Goal: Task Accomplishment & Management: Use online tool/utility

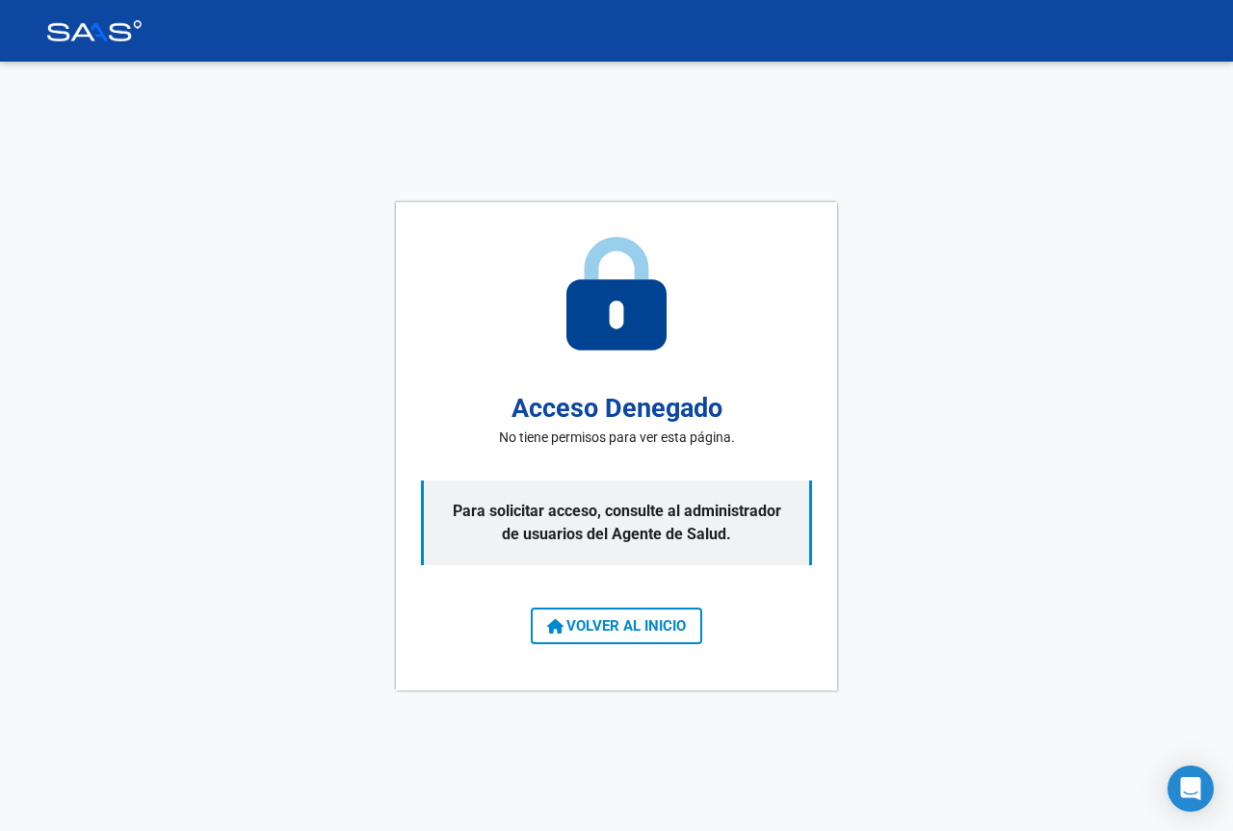
click at [572, 619] on span "VOLVER AL INICIO" at bounding box center [616, 626] width 139 height 17
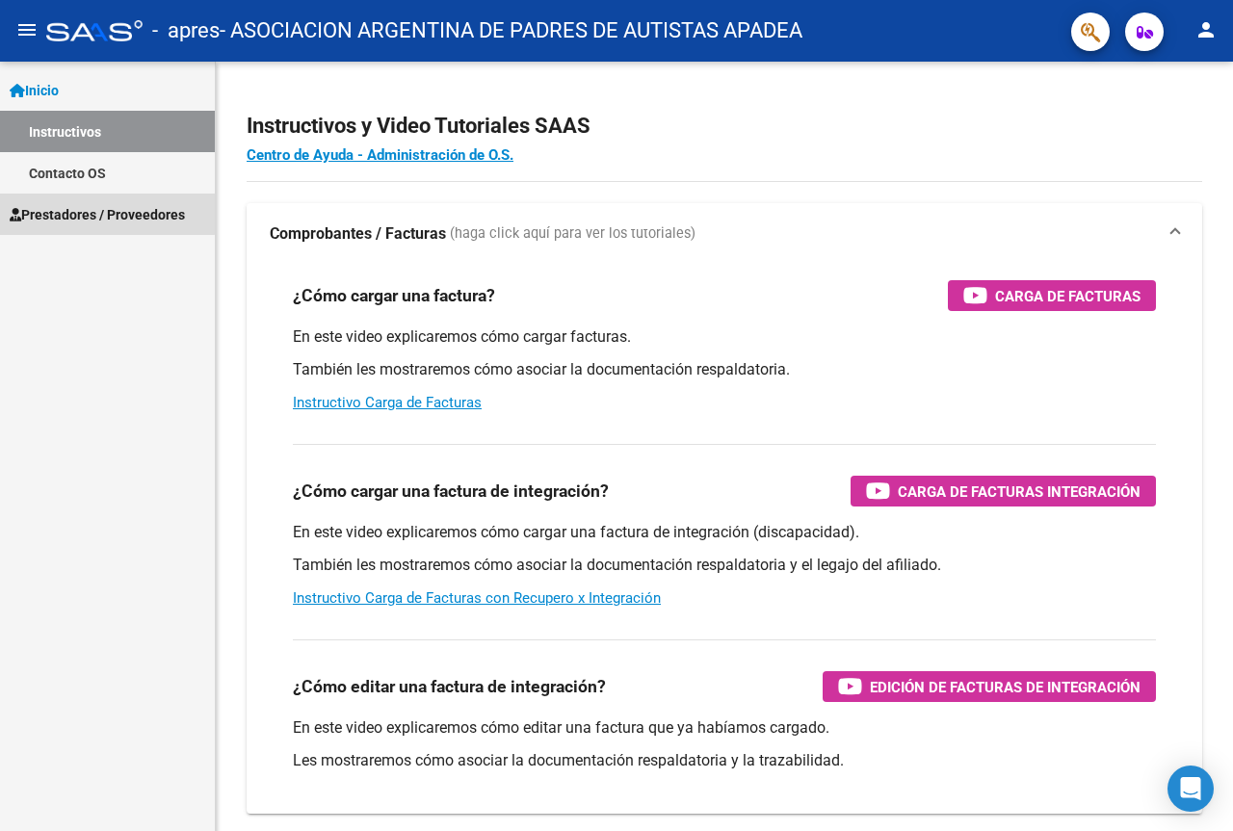
click at [76, 212] on span "Prestadores / Proveedores" at bounding box center [97, 214] width 175 height 21
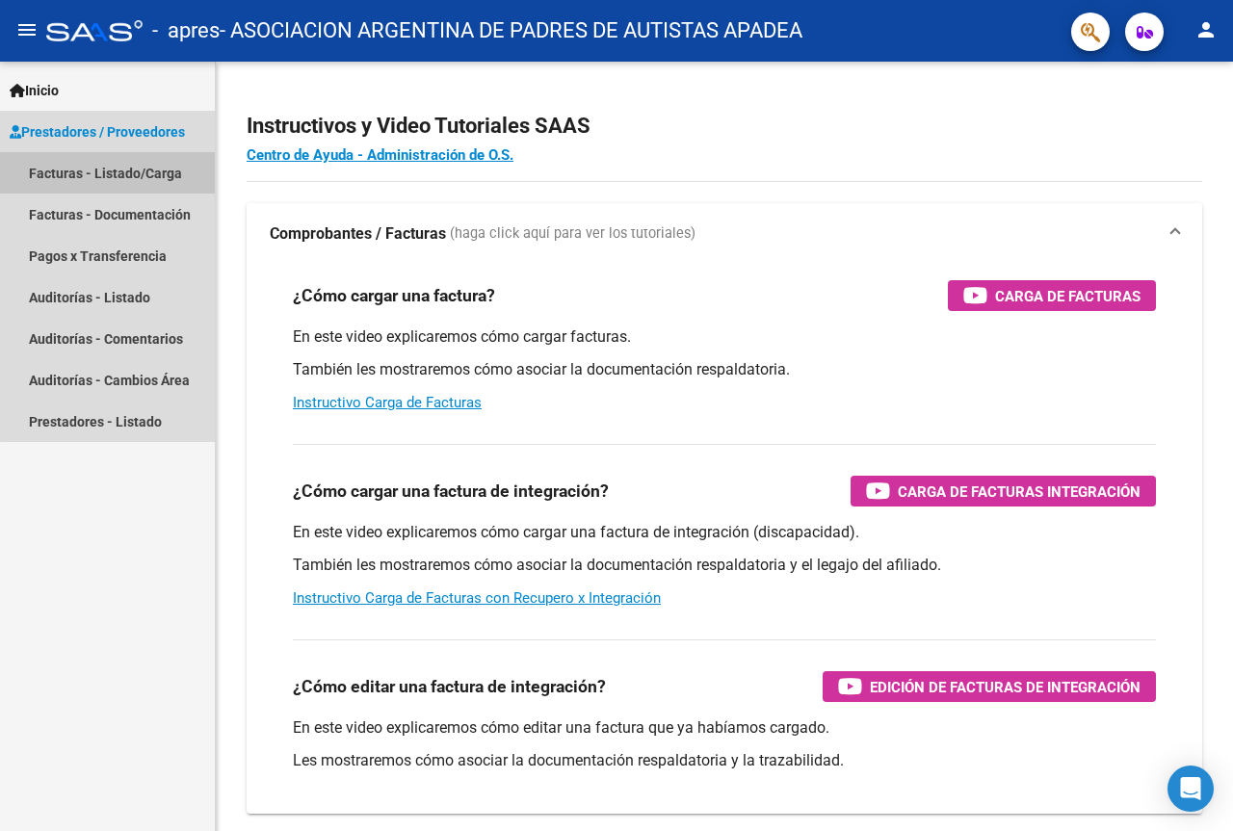
click at [121, 164] on link "Facturas - Listado/Carga" at bounding box center [107, 172] width 215 height 41
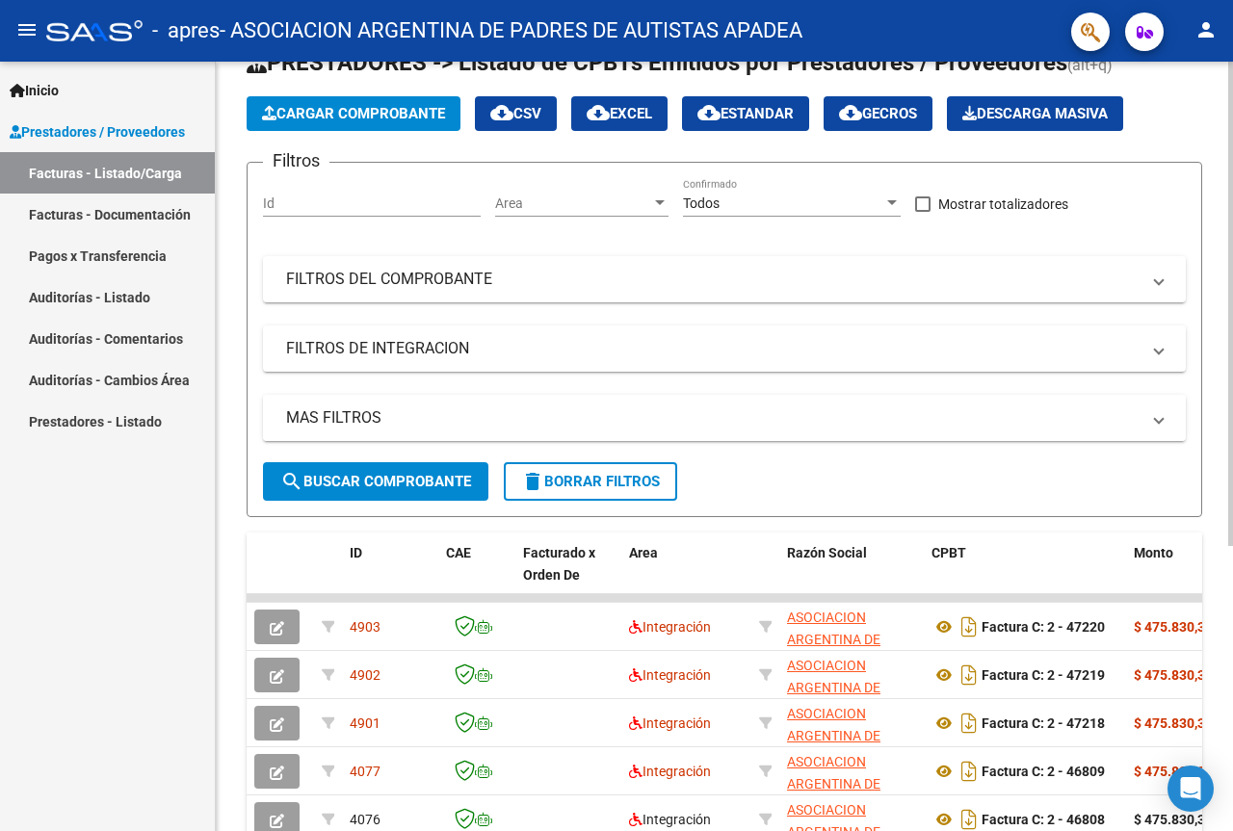
scroll to position [193, 0]
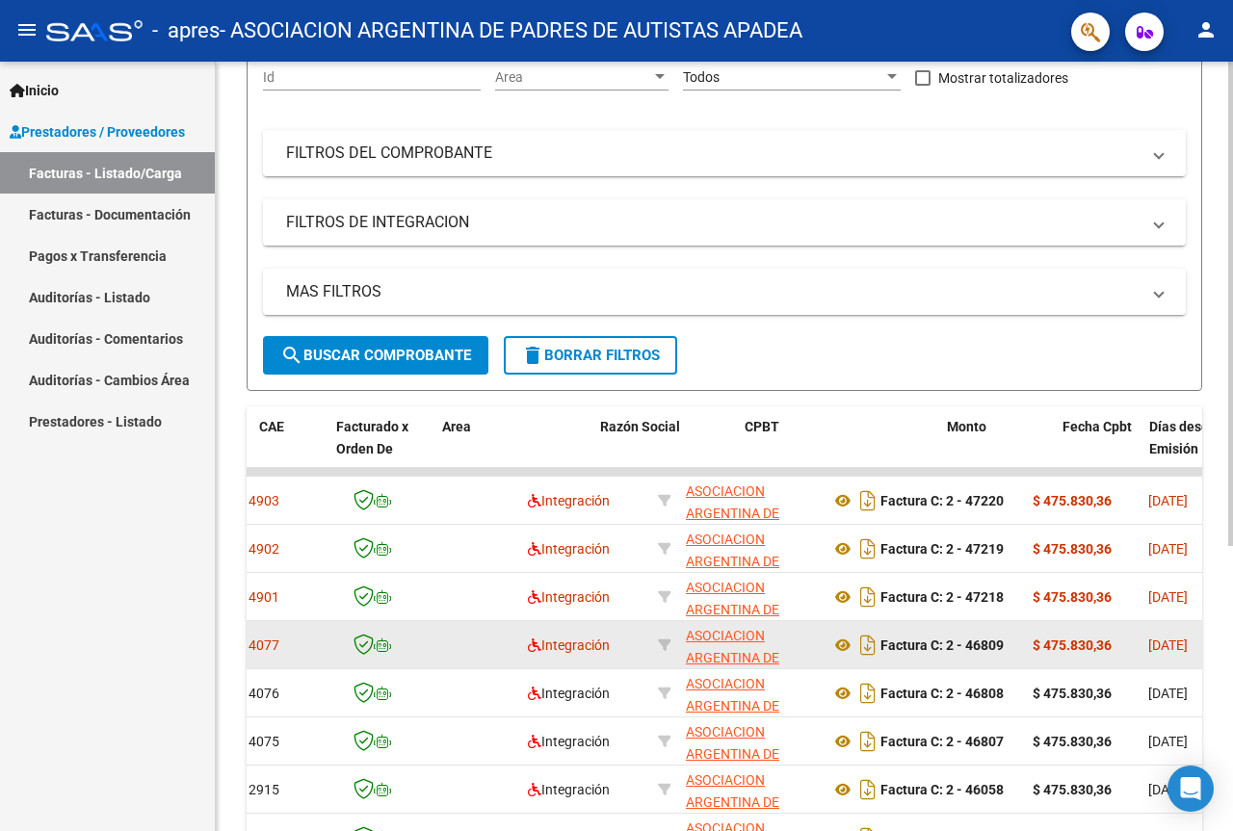
drag, startPoint x: 590, startPoint y: 632, endPoint x: 661, endPoint y: 632, distance: 71.3
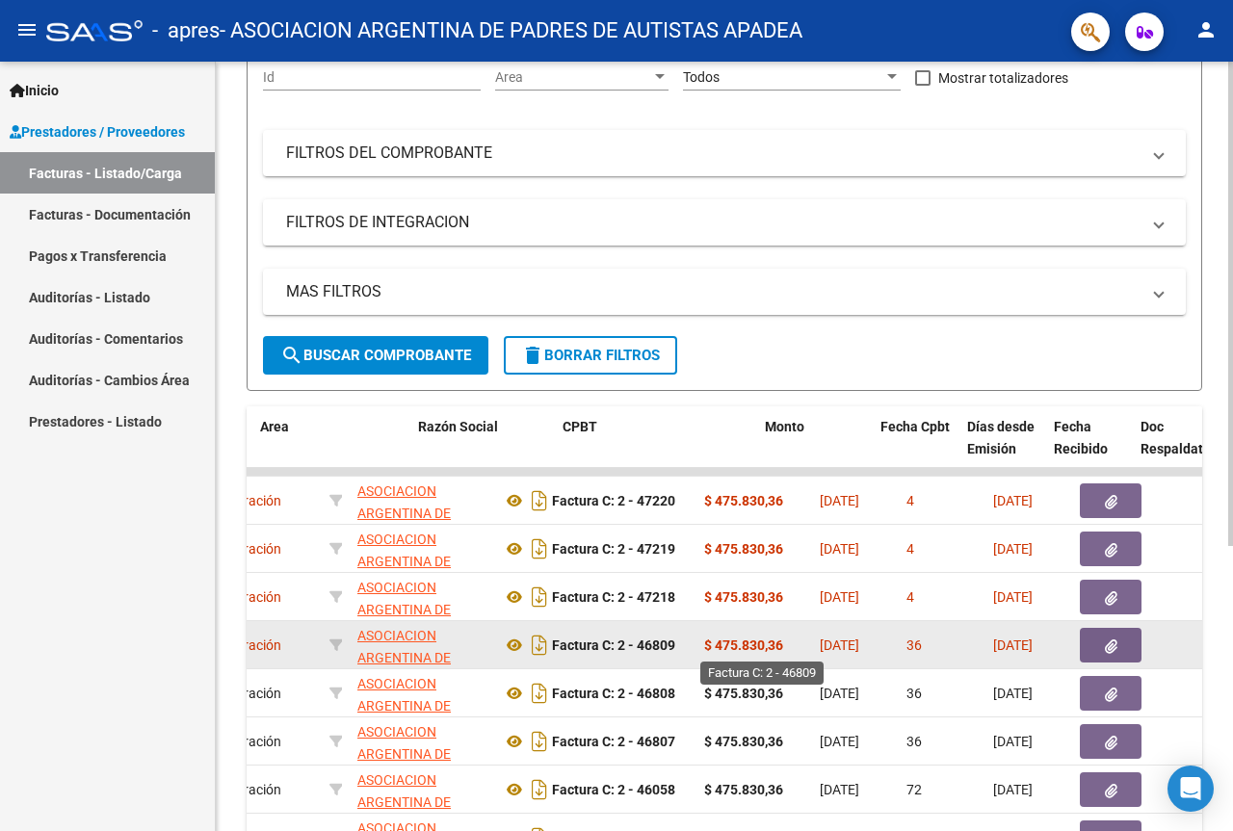
drag, startPoint x: 639, startPoint y: 644, endPoint x: 735, endPoint y: 646, distance: 96.4
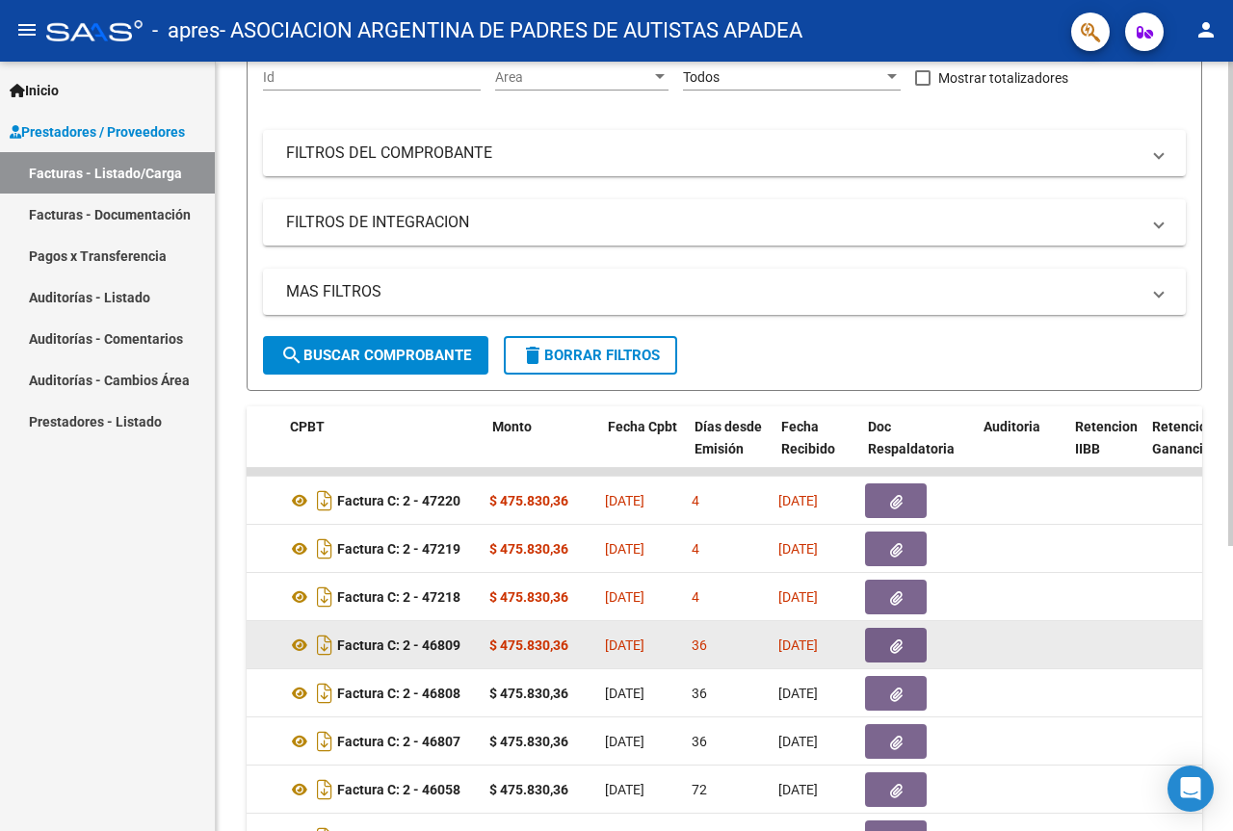
scroll to position [0, 0]
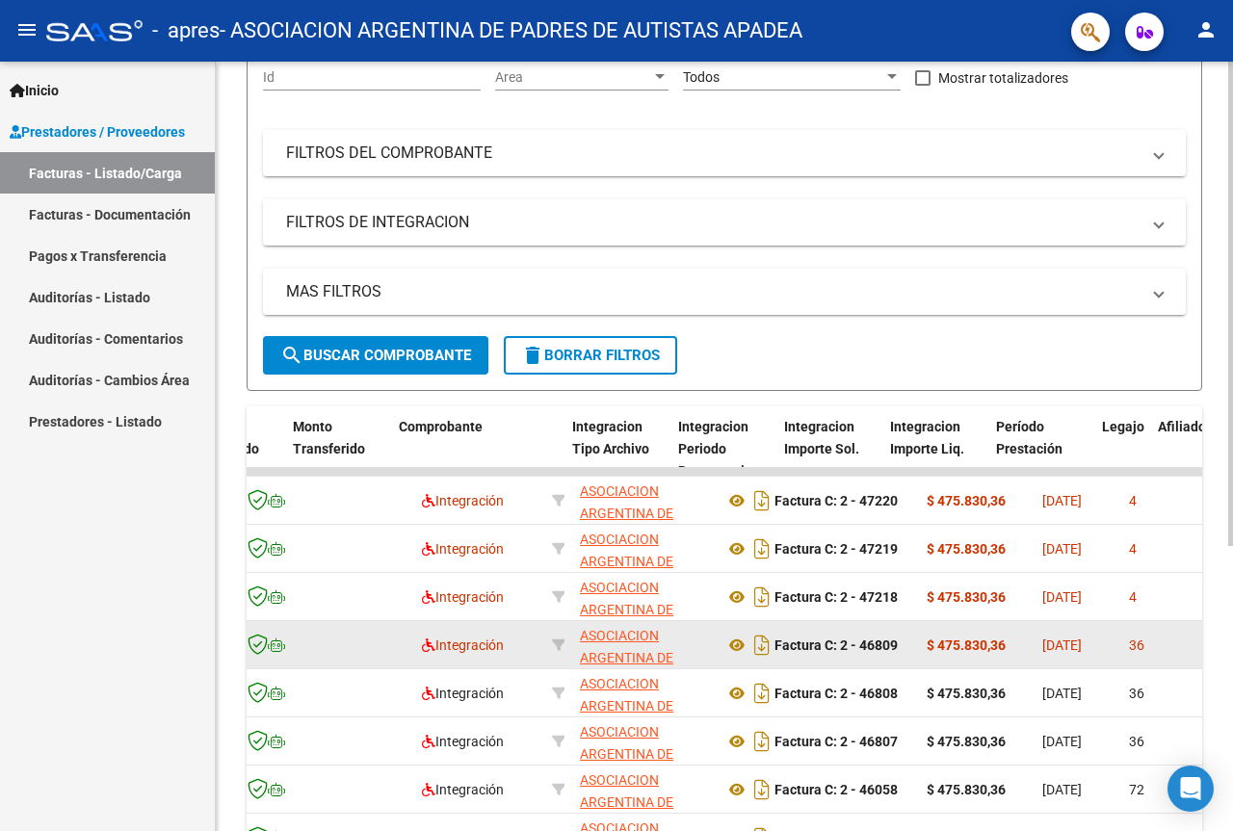
drag, startPoint x: 675, startPoint y: 629, endPoint x: 894, endPoint y: 641, distance: 219.0
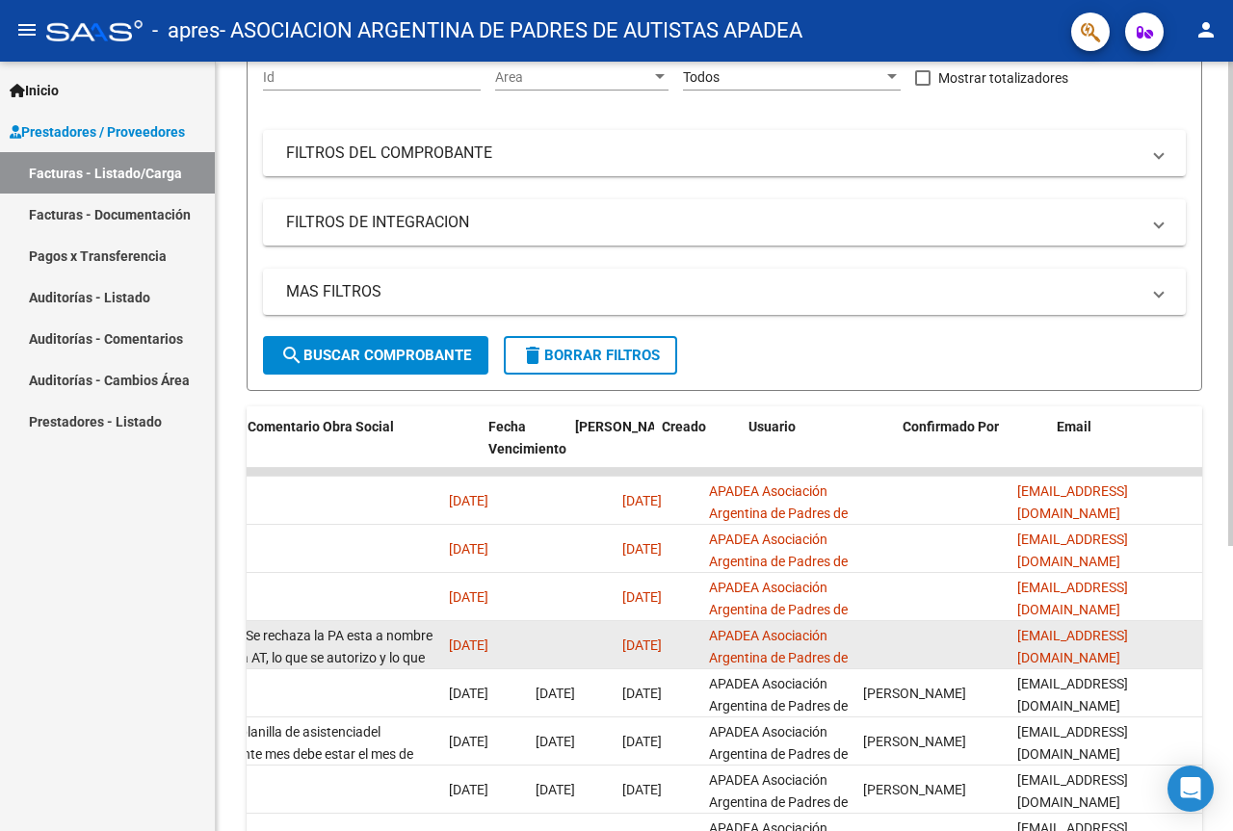
drag, startPoint x: 903, startPoint y: 634, endPoint x: 671, endPoint y: 650, distance: 231.8
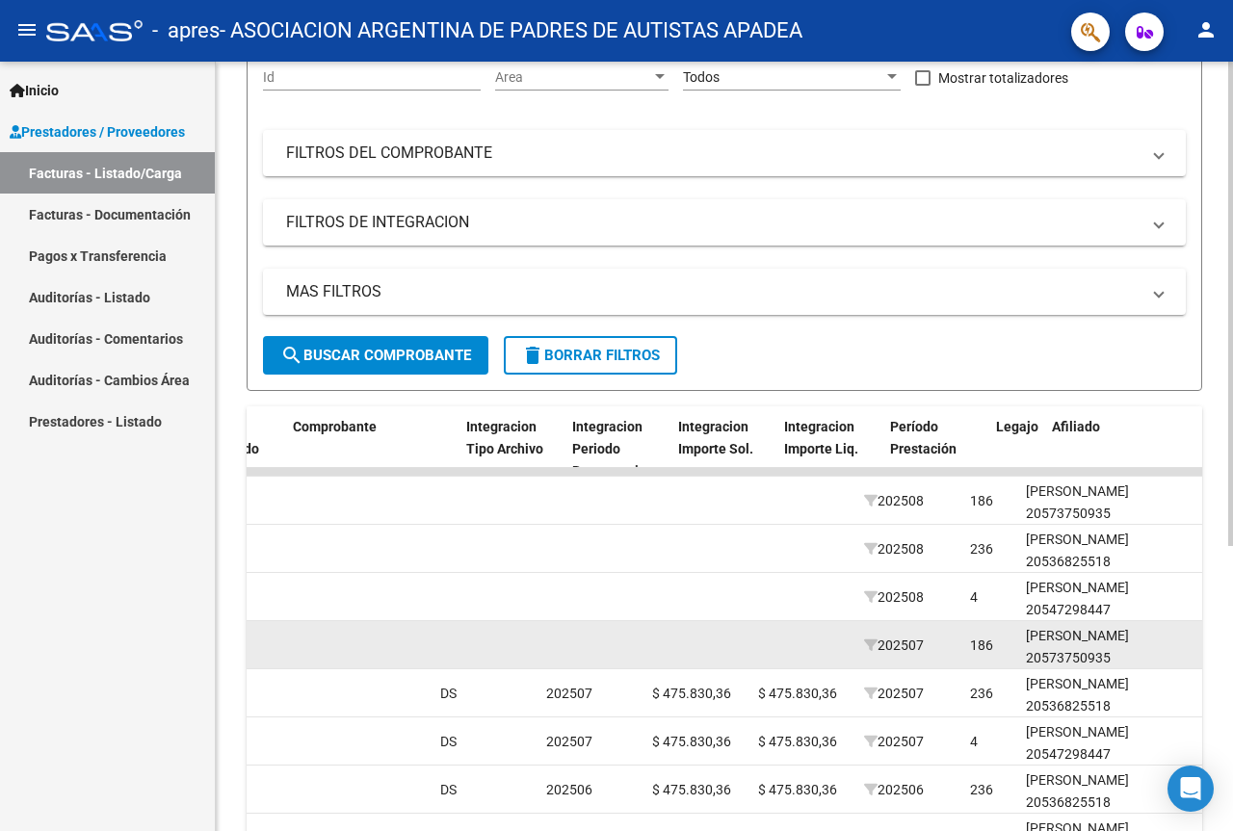
drag, startPoint x: 545, startPoint y: 643, endPoint x: 302, endPoint y: 636, distance: 243.8
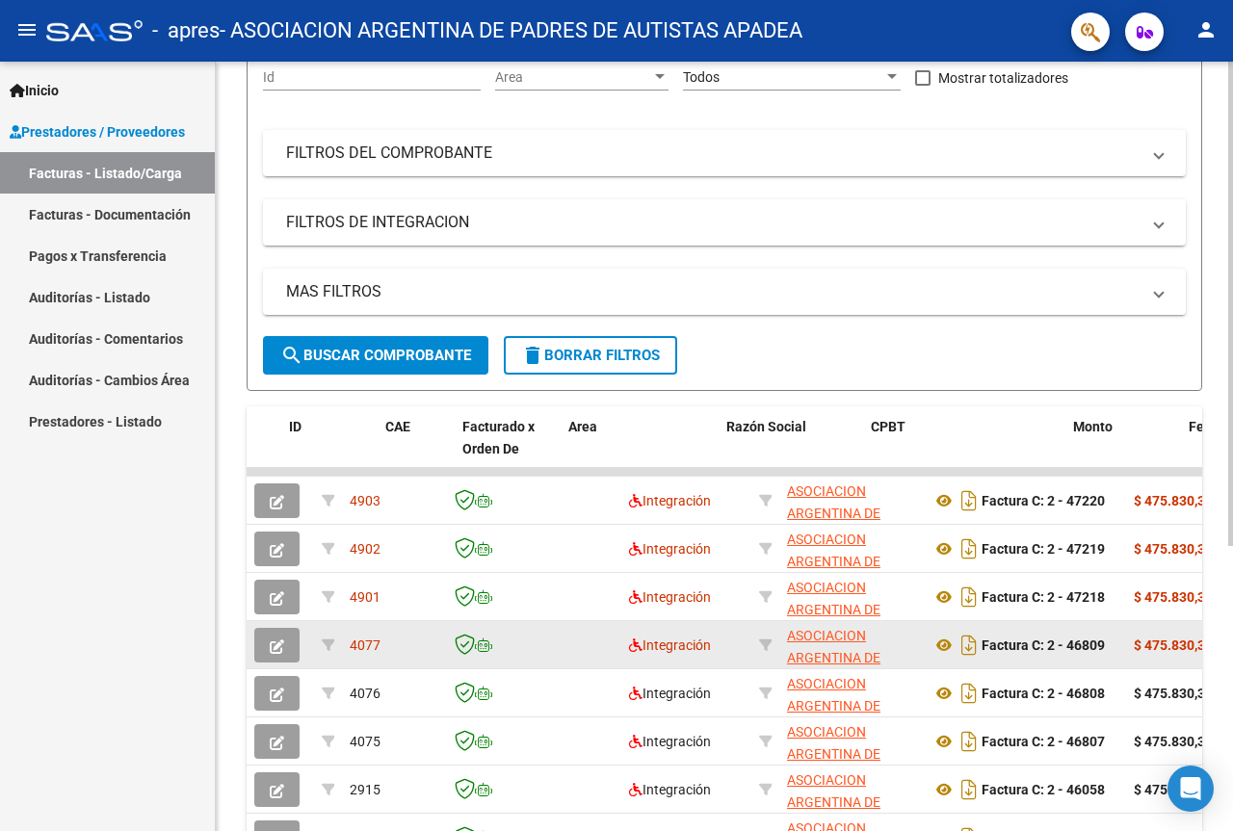
drag, startPoint x: 741, startPoint y: 628, endPoint x: 852, endPoint y: 628, distance: 110.8
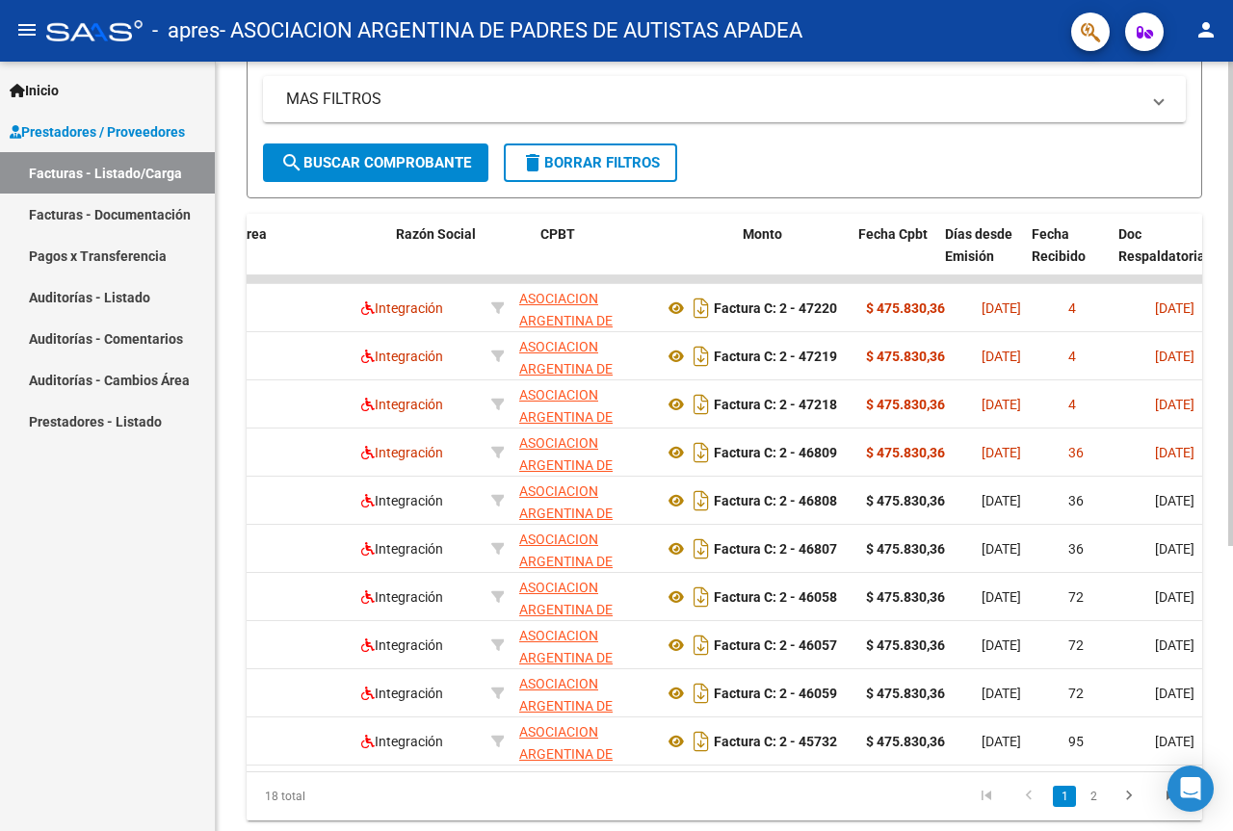
scroll to position [0, 620]
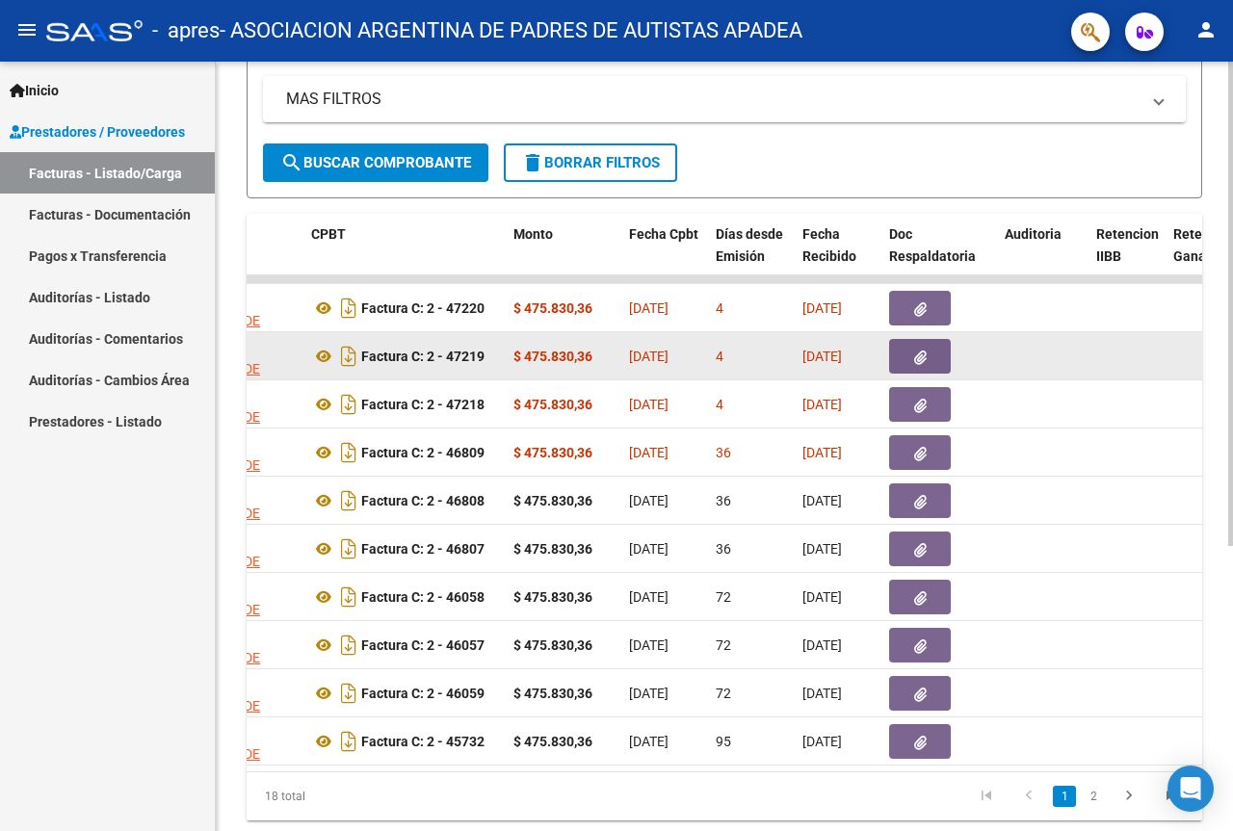
click at [924, 354] on icon "button" at bounding box center [920, 358] width 13 height 14
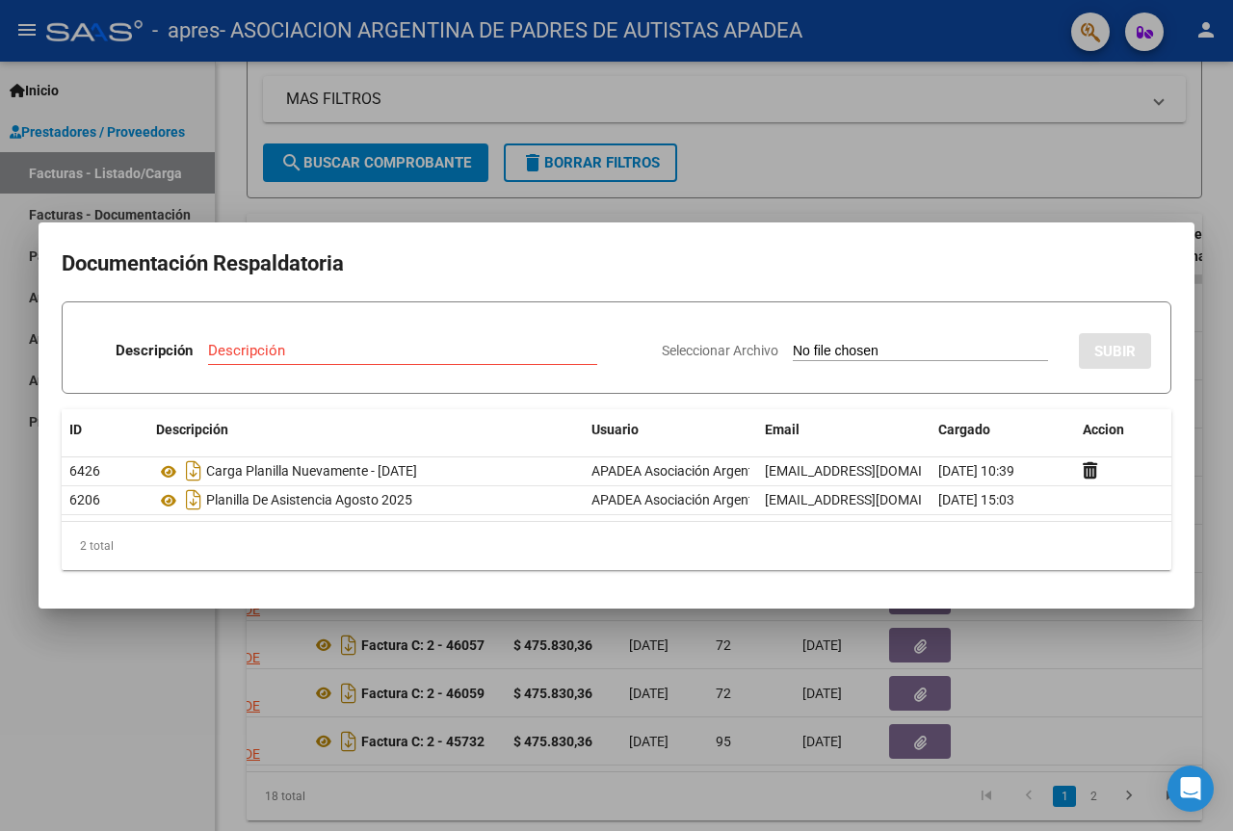
click at [116, 697] on div at bounding box center [616, 415] width 1233 height 831
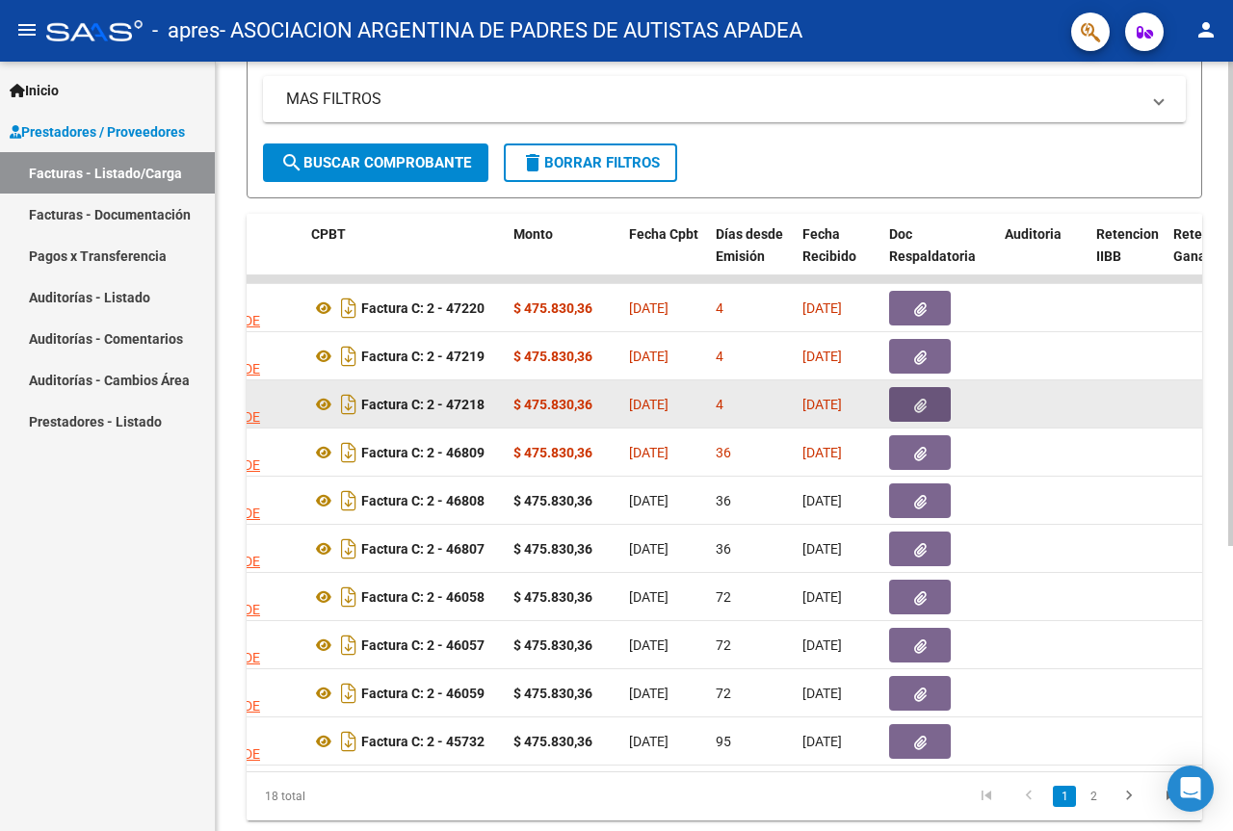
click at [940, 394] on button "button" at bounding box center [920, 404] width 62 height 35
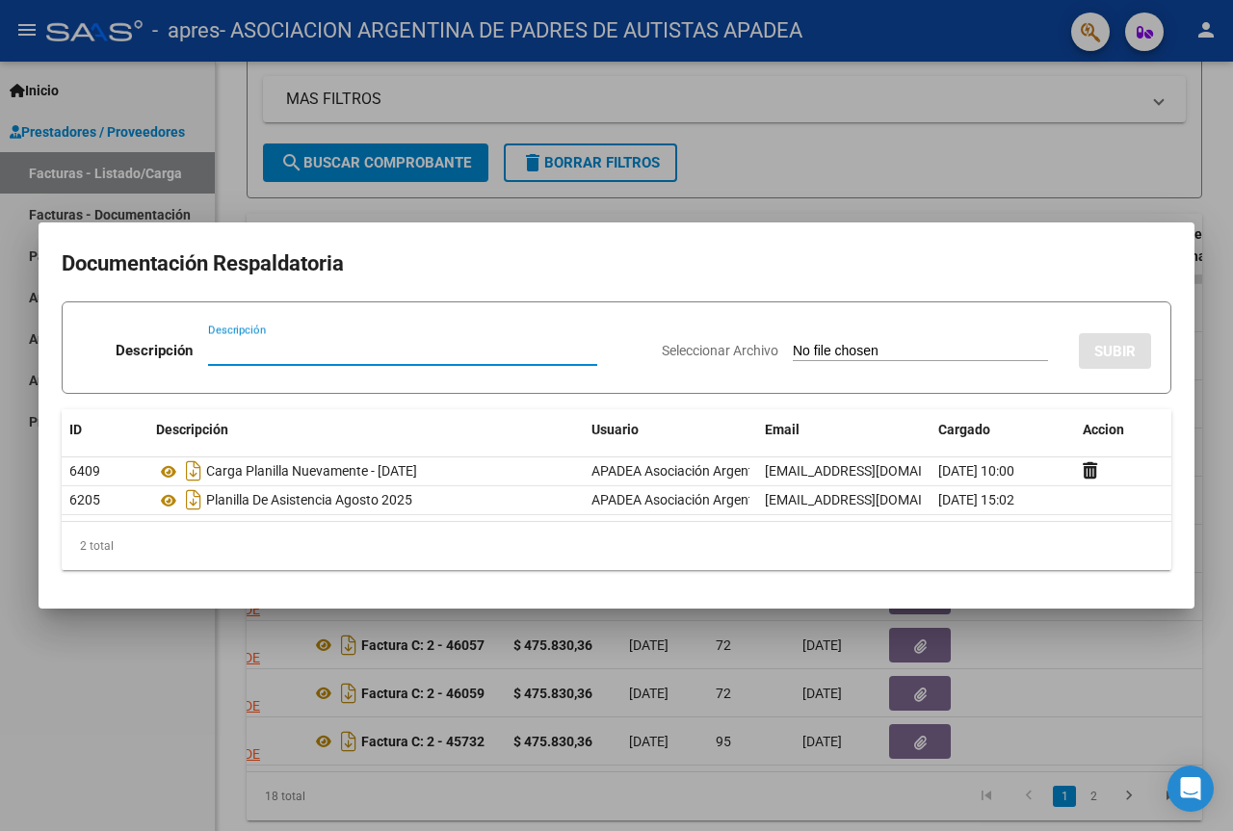
click at [148, 718] on div at bounding box center [616, 415] width 1233 height 831
